Goal: Transaction & Acquisition: Purchase product/service

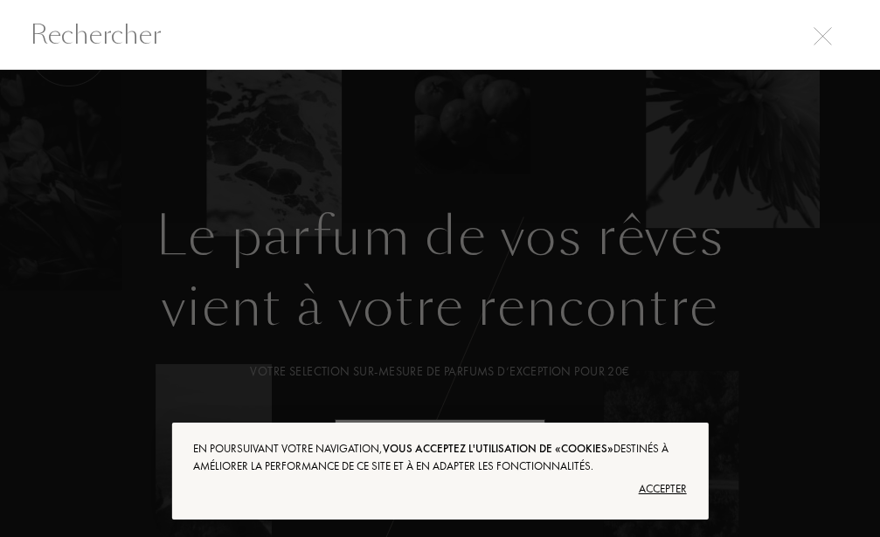
select select "FR"
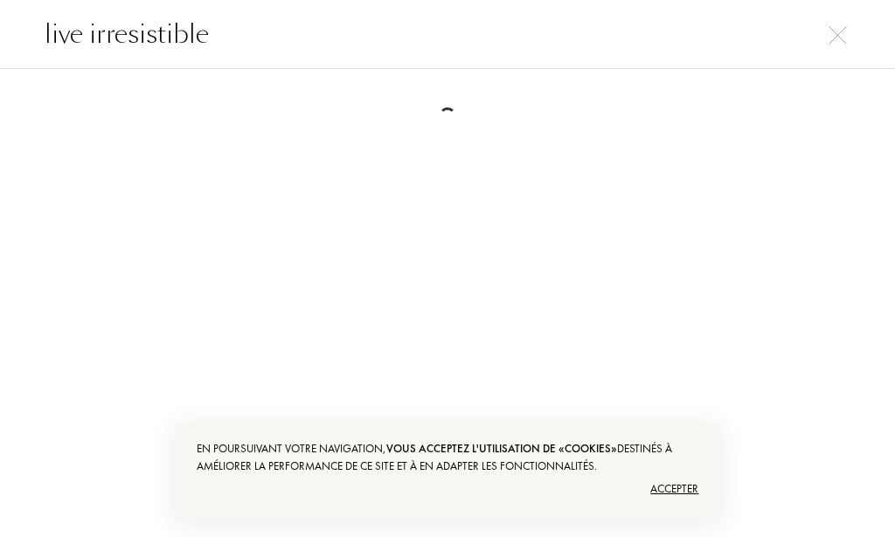
type input "live irresistible"
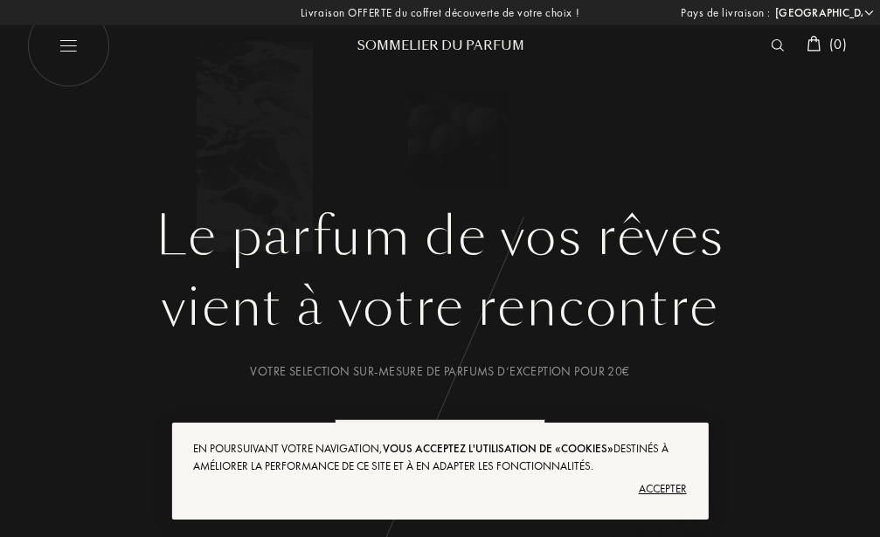
select select "FR"
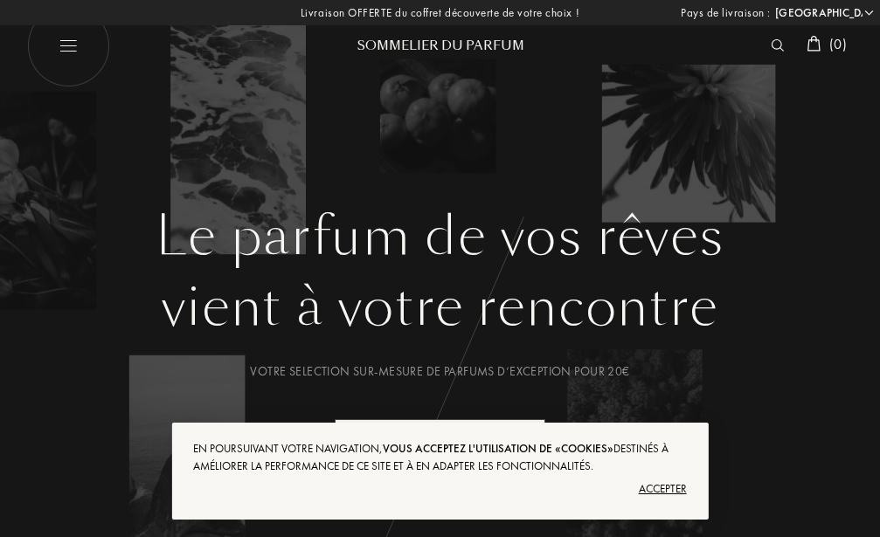
click at [60, 53] on img at bounding box center [67, 45] width 83 height 83
select select "FR"
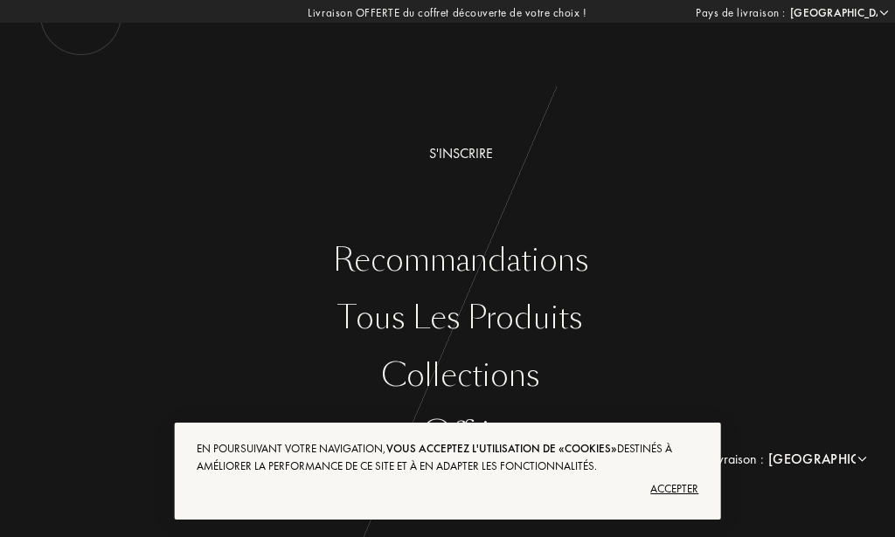
scroll to position [44, 0]
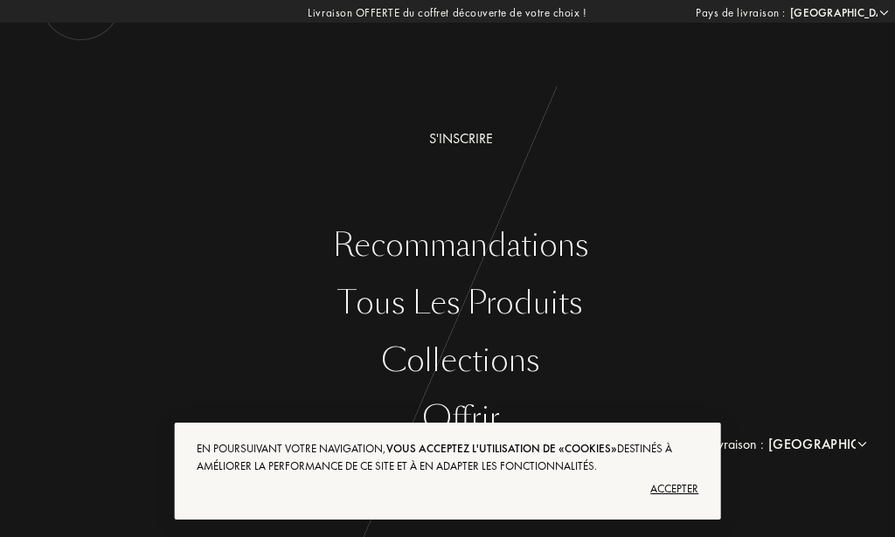
click at [682, 486] on div "Accepter" at bounding box center [448, 489] width 502 height 28
